Goal: Information Seeking & Learning: Learn about a topic

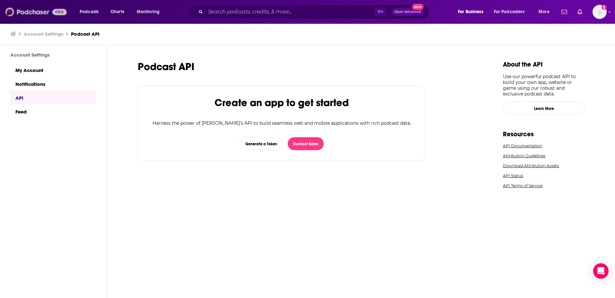
click at [56, 9] on img at bounding box center [36, 12] width 62 height 12
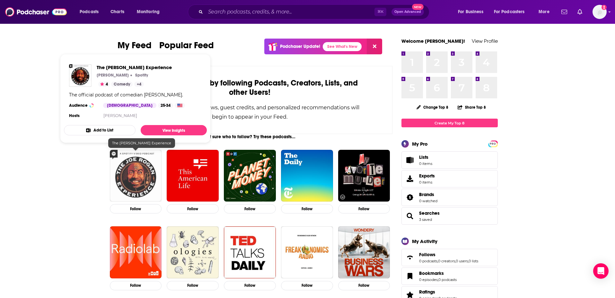
click at [134, 193] on img "The Joe Rogan Experience" at bounding box center [136, 176] width 52 height 52
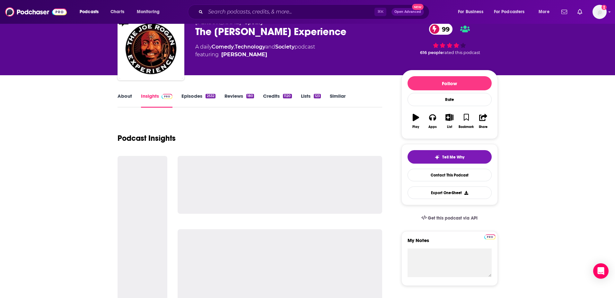
scroll to position [30, 0]
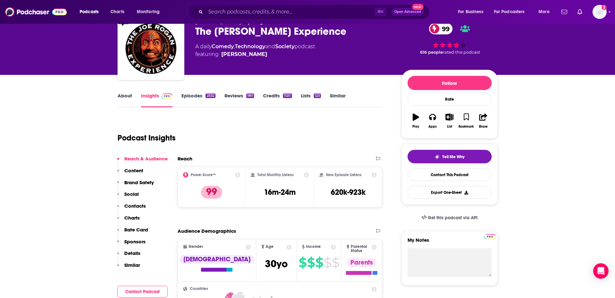
click at [194, 94] on link "Episodes 2532" at bounding box center [199, 100] width 34 height 15
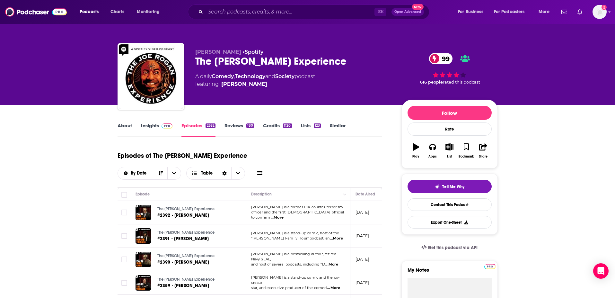
click at [245, 52] on link "Spotify" at bounding box center [254, 52] width 19 height 6
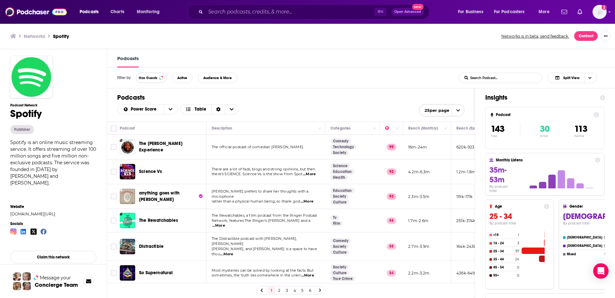
click at [150, 77] on span "Has Guests" at bounding box center [148, 78] width 19 height 4
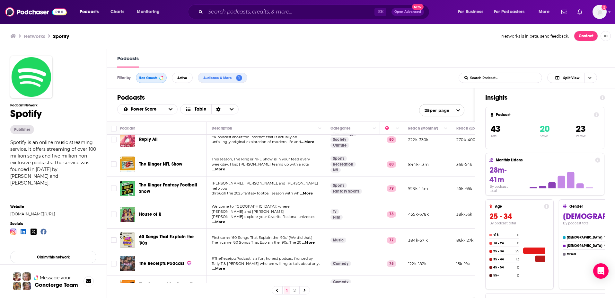
scroll to position [0, 0]
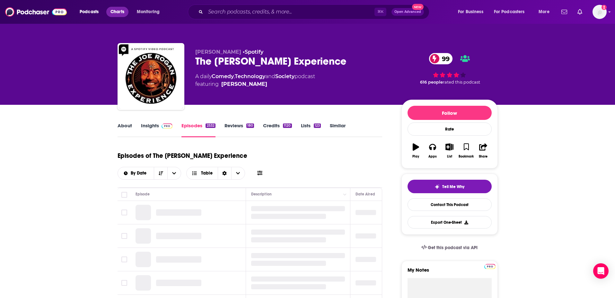
click at [122, 11] on span "Charts" at bounding box center [118, 11] width 14 height 9
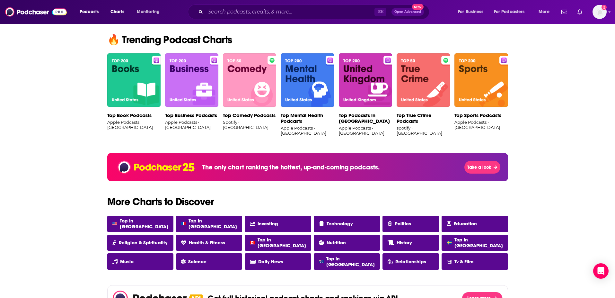
scroll to position [402, 0]
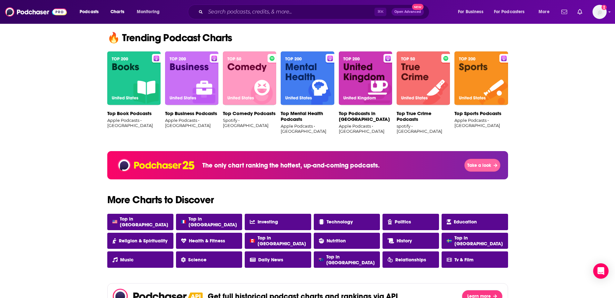
click at [477, 166] on span "Take a look" at bounding box center [480, 165] width 24 height 5
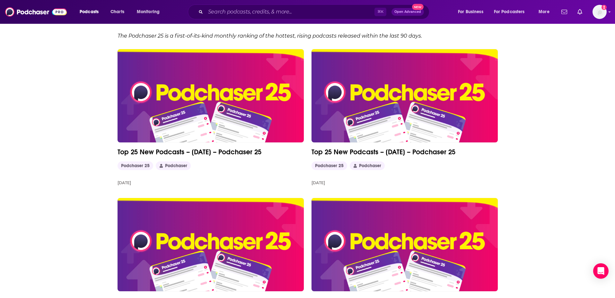
scroll to position [55, 0]
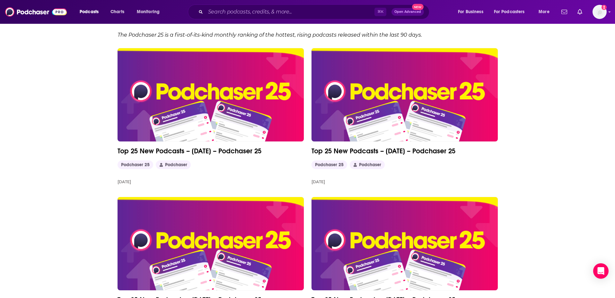
click at [250, 150] on link "Top 25 New Podcasts – [DATE] – Podchaser 25" at bounding box center [211, 151] width 186 height 9
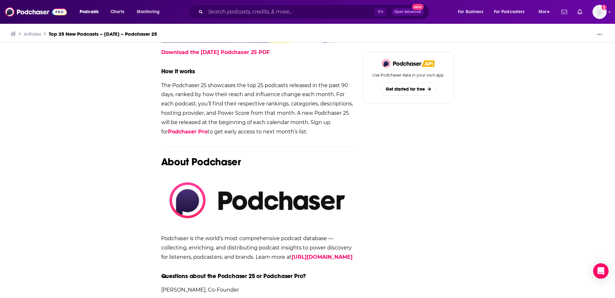
scroll to position [830, 0]
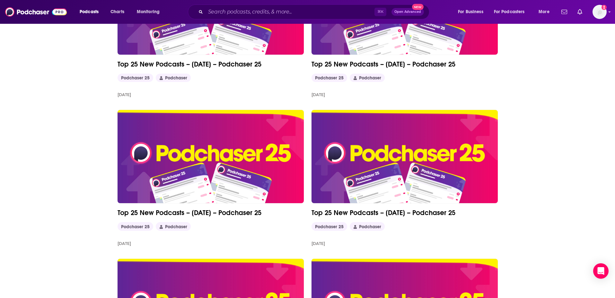
scroll to position [337, 0]
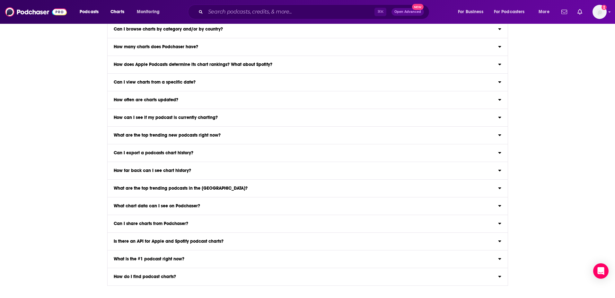
scroll to position [741, 0]
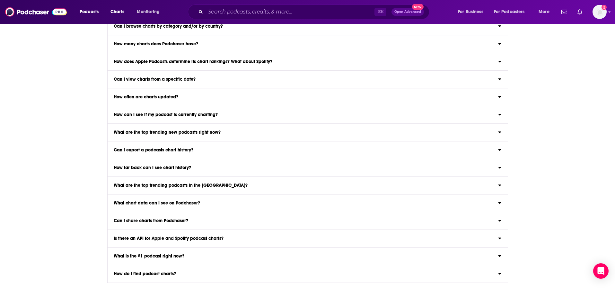
click at [160, 238] on h3 "Is there an API for Apple and Spotify podcast charts?" at bounding box center [169, 238] width 110 height 4
click at [0, 0] on input "Is there an API for Apple and Spotify podcast charts? Yes! Apple Podcast charts…" at bounding box center [0, 0] width 0 height 0
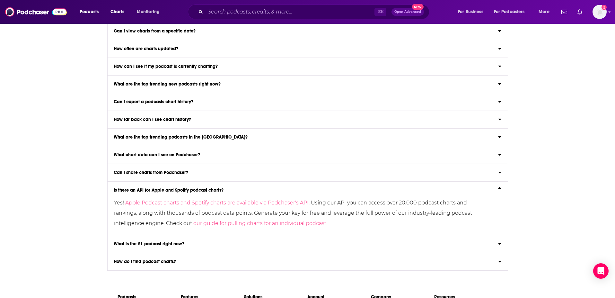
scroll to position [789, 0]
click at [199, 35] on label "Can I view charts from a specific date? Podchaser Pro members can explore chart…" at bounding box center [308, 32] width 400 height 18
click at [0, 0] on input "Can I view charts from a specific date? Podchaser Pro members can explore chart…" at bounding box center [0, 0] width 0 height 0
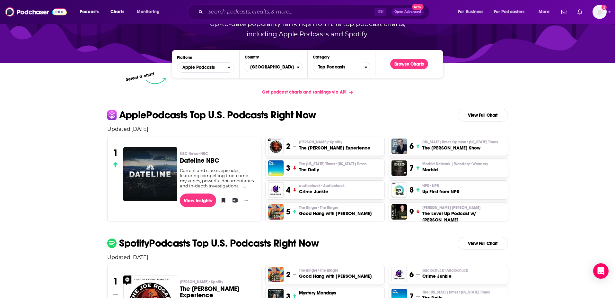
scroll to position [71, 0]
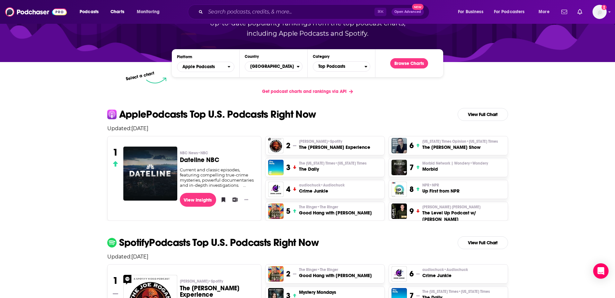
click at [340, 146] on h3 "The [PERSON_NAME] Experience" at bounding box center [334, 147] width 71 height 6
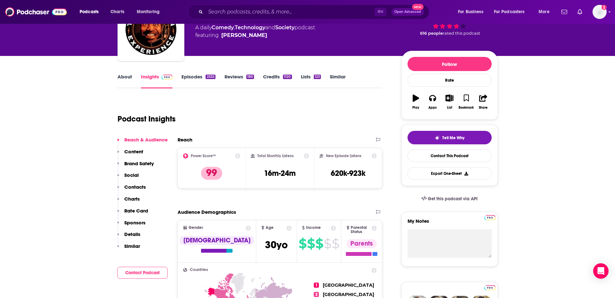
click at [133, 174] on p "Social" at bounding box center [131, 175] width 14 height 6
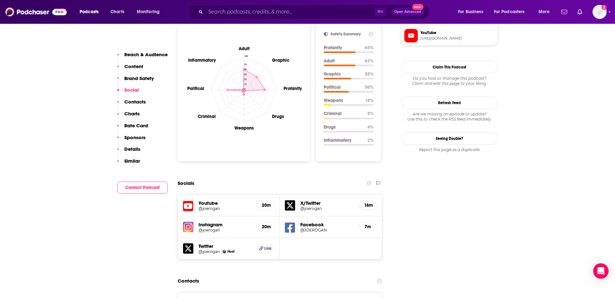
scroll to position [593, 0]
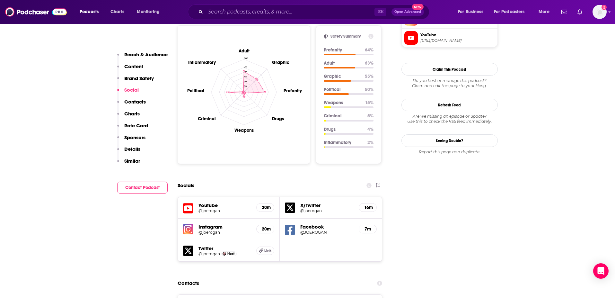
click at [213, 208] on h5 "@joerogan" at bounding box center [225, 210] width 53 height 5
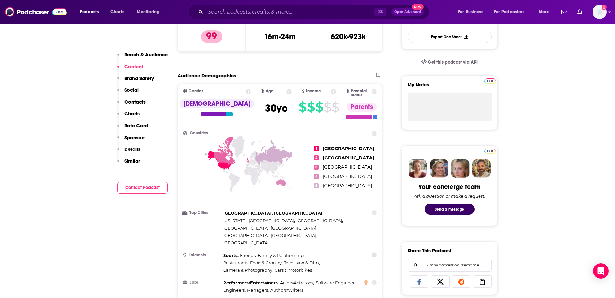
scroll to position [0, 0]
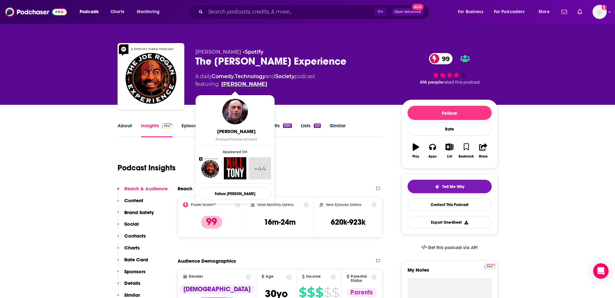
click at [240, 83] on link "[PERSON_NAME]" at bounding box center [244, 84] width 46 height 8
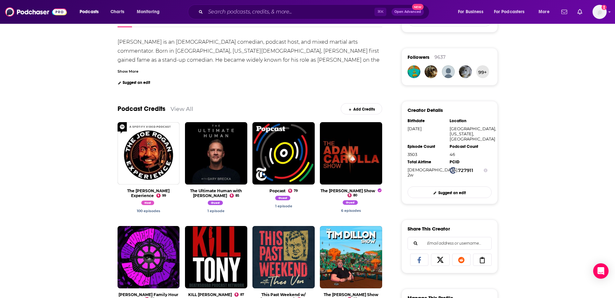
scroll to position [272, 0]
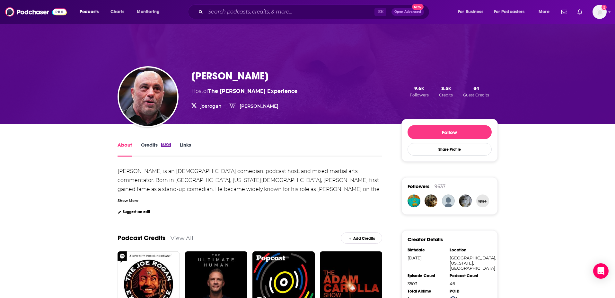
click at [216, 107] on link "joerogan" at bounding box center [211, 106] width 21 height 6
